Goal: Information Seeking & Learning: Learn about a topic

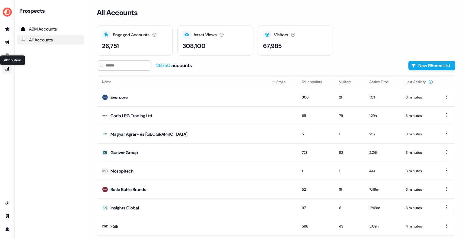
click at [7, 69] on icon "Go to attribution" at bounding box center [7, 69] width 4 height 4
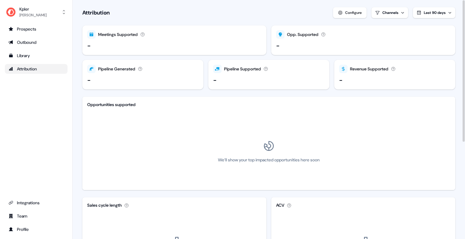
click at [345, 13] on div "Configure" at bounding box center [353, 13] width 17 height 6
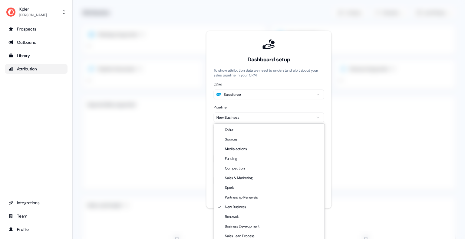
click at [264, 116] on html "For the best experience switch devices to a bigger screen. Go to [DOMAIN_NAME] …" at bounding box center [232, 119] width 465 height 239
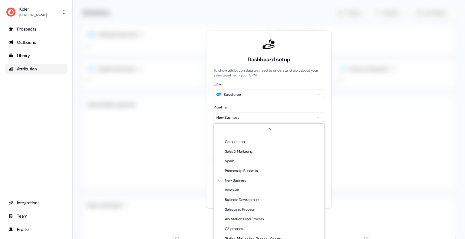
scroll to position [8, 0]
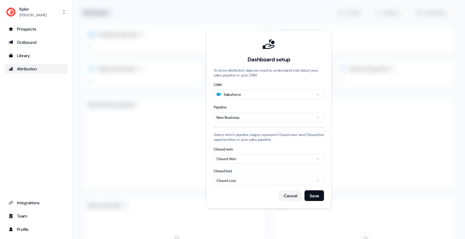
click at [324, 121] on html "For the best experience switch devices to a bigger screen. Go to [DOMAIN_NAME] …" at bounding box center [232, 119] width 465 height 239
click at [289, 201] on button "Cancel" at bounding box center [290, 195] width 23 height 11
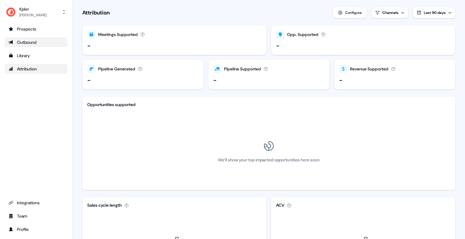
click at [37, 42] on div "Outbound" at bounding box center [35, 42] width 55 height 6
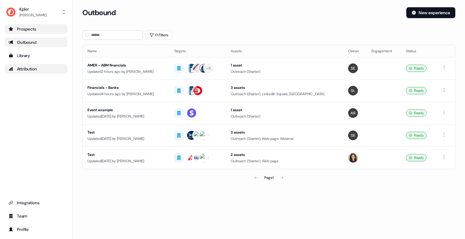
click at [35, 29] on div "Prospects" at bounding box center [35, 29] width 55 height 6
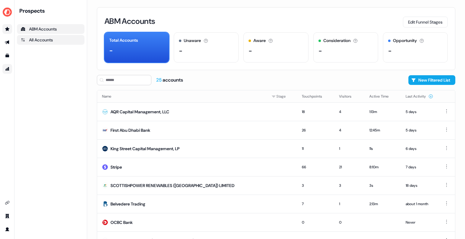
click at [50, 39] on div "All Accounts" at bounding box center [51, 40] width 60 height 6
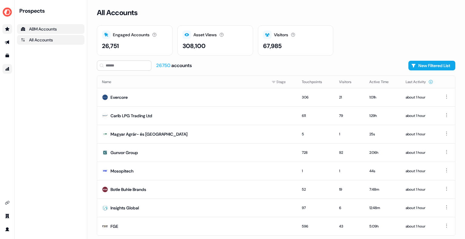
click at [45, 26] on div "ABM Accounts" at bounding box center [51, 29] width 60 height 6
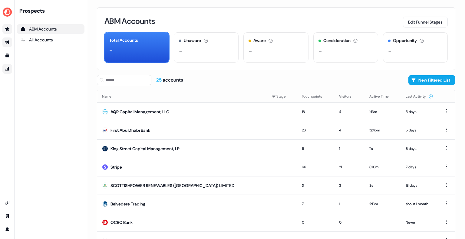
click at [6, 43] on icon "Go to outbound experience" at bounding box center [7, 42] width 5 height 5
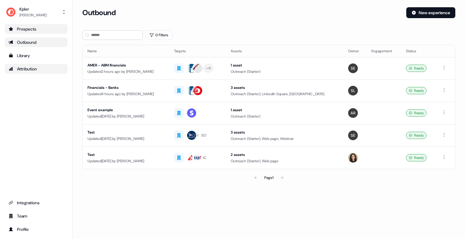
click at [23, 30] on div "Prospects" at bounding box center [35, 29] width 55 height 6
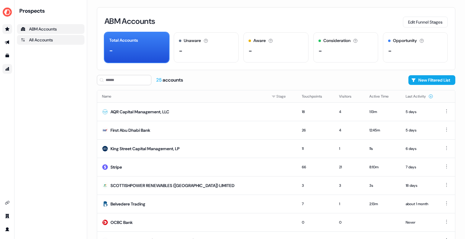
click at [62, 39] on div "All Accounts" at bounding box center [51, 40] width 60 height 6
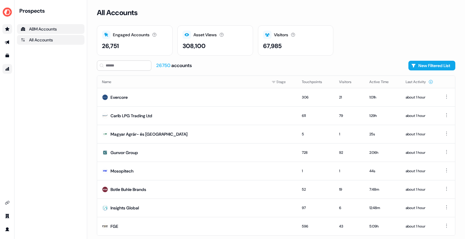
click at [64, 31] on div "ABM Accounts" at bounding box center [51, 29] width 60 height 6
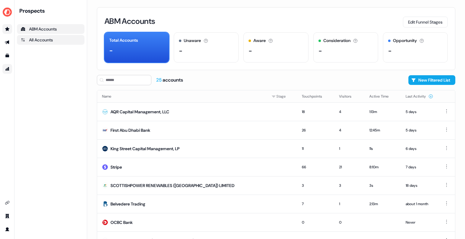
click at [38, 40] on div "All Accounts" at bounding box center [51, 40] width 60 height 6
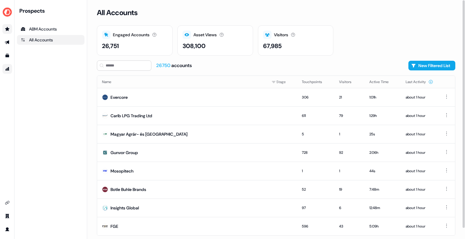
click at [116, 44] on div "26,751" at bounding box center [110, 45] width 17 height 9
click at [177, 65] on div "26750 accounts" at bounding box center [174, 65] width 36 height 7
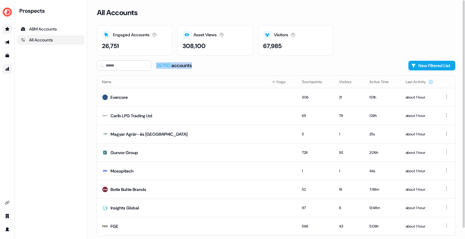
click at [177, 65] on div "26750 accounts" at bounding box center [174, 65] width 36 height 7
click at [227, 62] on div "26750 accounts New Filtered List" at bounding box center [276, 65] width 358 height 10
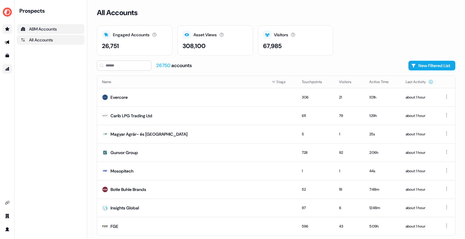
drag, startPoint x: 44, startPoint y: 22, endPoint x: 48, endPoint y: 24, distance: 4.2
click at [48, 24] on div "Prospects ABM Accounts All Accounts" at bounding box center [50, 26] width 67 height 38
click at [48, 24] on link "ABM Accounts" at bounding box center [50, 29] width 67 height 10
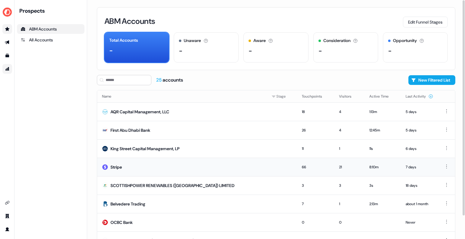
click at [113, 170] on div "Stripe" at bounding box center [115, 167] width 11 height 6
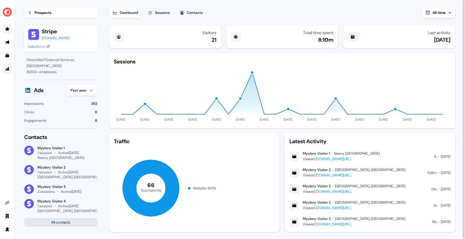
click at [67, 224] on button "All contacts" at bounding box center [60, 222] width 73 height 8
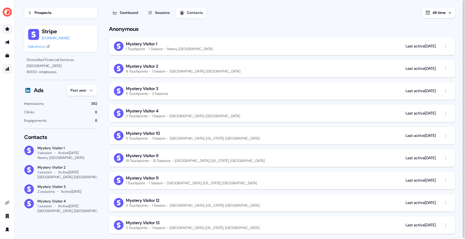
click at [53, 146] on div "Mystery Visitor 1" at bounding box center [61, 148] width 47 height 5
click at [35, 12] on div "Prospects" at bounding box center [42, 13] width 17 height 6
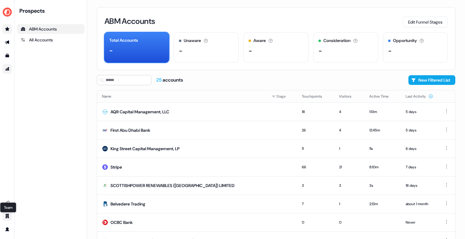
click at [7, 216] on icon "Go to team" at bounding box center [7, 216] width 5 height 5
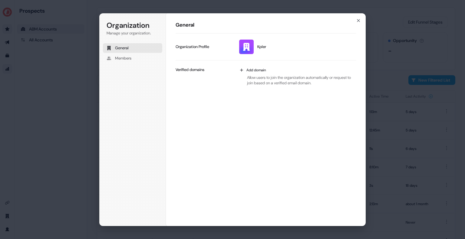
click at [357, 23] on icon "button" at bounding box center [358, 20] width 5 height 5
